Goal: Ask a question

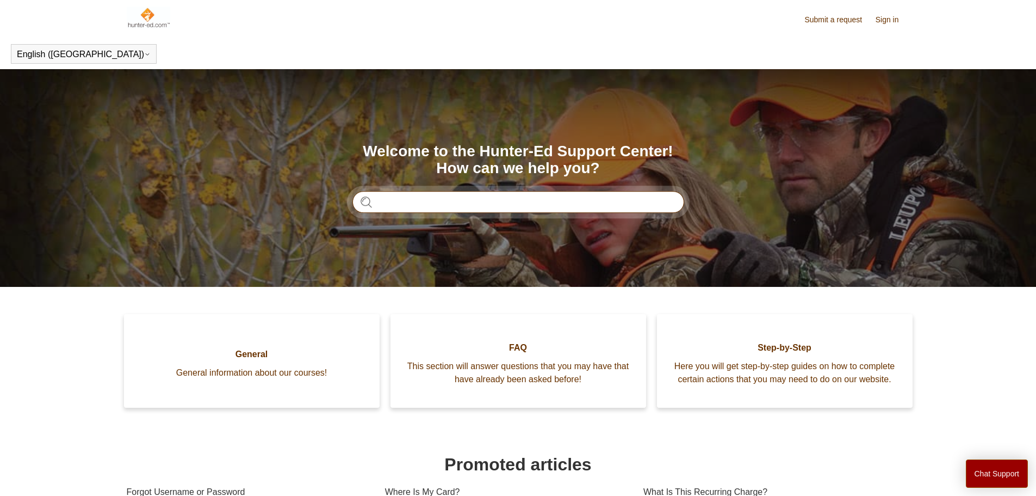
click at [410, 206] on input "Search" at bounding box center [518, 202] width 332 height 22
type input "*********"
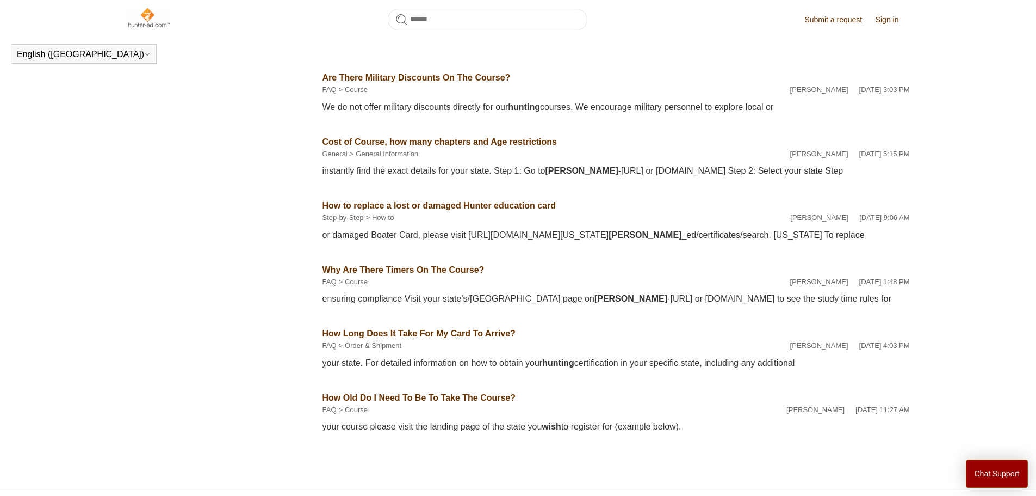
scroll to position [281, 0]
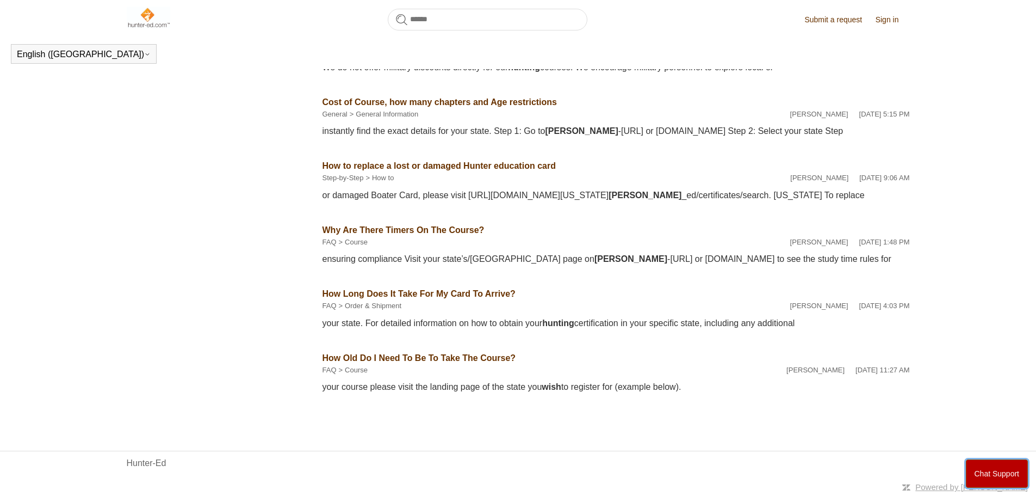
click at [999, 469] on button "Chat Support" at bounding box center [997, 473] width 63 height 28
